Goal: Information Seeking & Learning: Learn about a topic

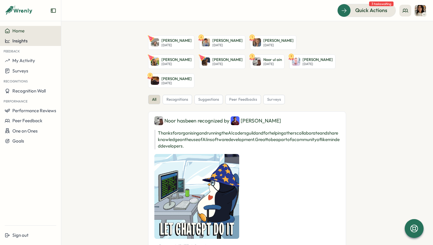
click at [25, 43] on span "Insights" at bounding box center [19, 41] width 15 height 6
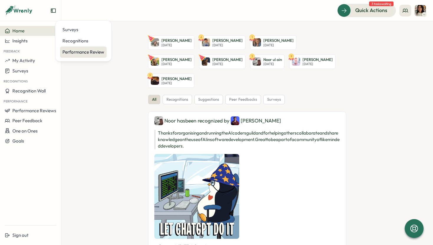
click at [91, 52] on div "Performance Review" at bounding box center [83, 52] width 42 height 6
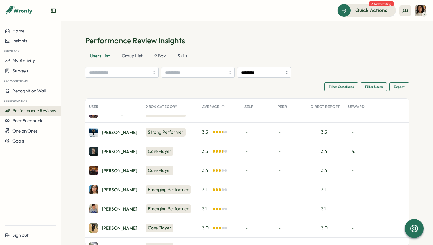
scroll to position [108, 0]
click at [113, 169] on div "[PERSON_NAME]" at bounding box center [119, 170] width 35 height 4
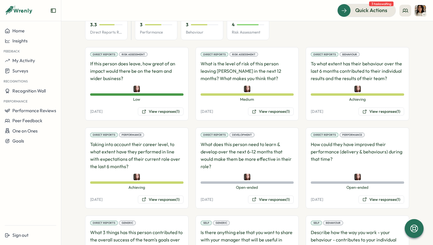
scroll to position [422, 0]
